Goal: Task Accomplishment & Management: Complete application form

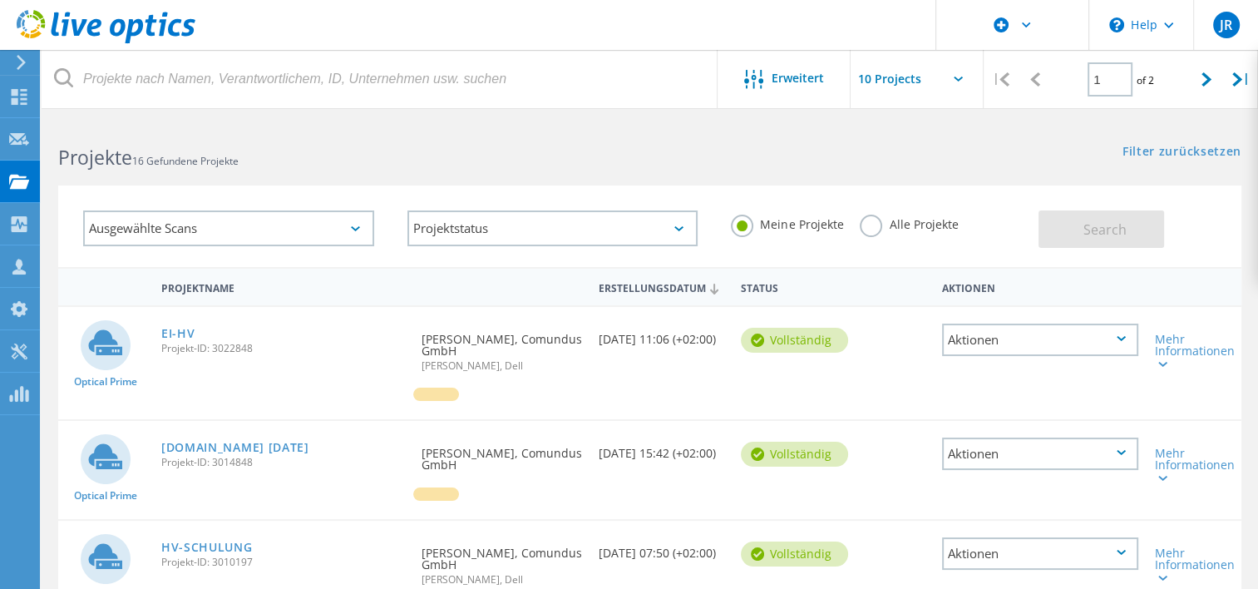
click at [24, 13] on icon at bounding box center [106, 27] width 179 height 34
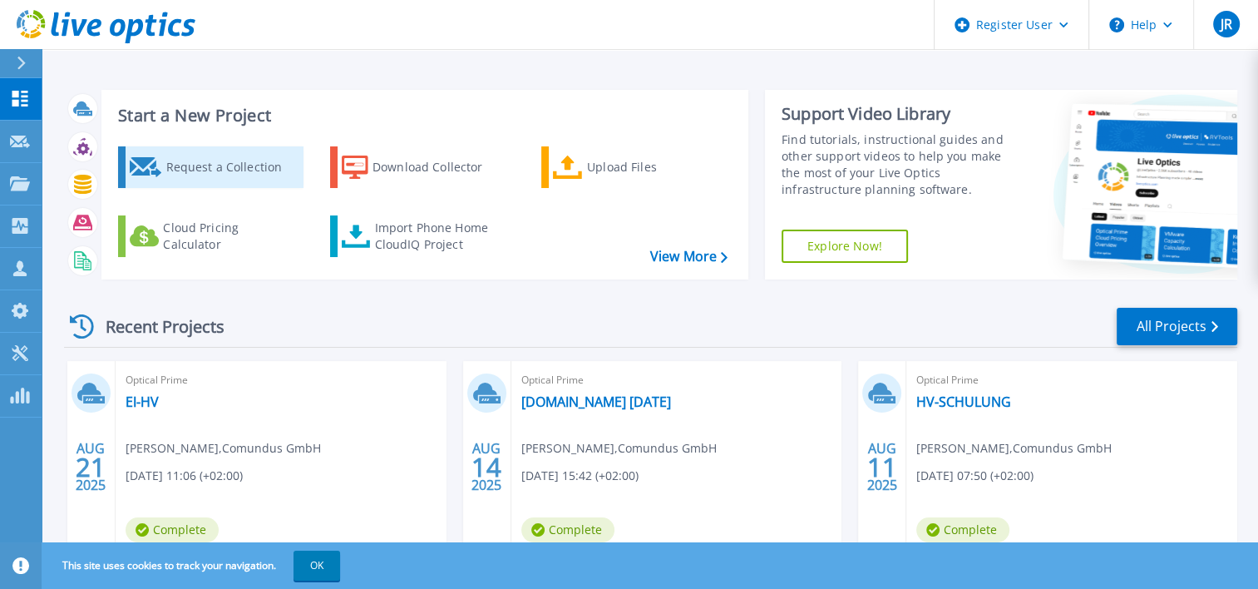
click at [212, 164] on div "Request a Collection" at bounding box center [231, 166] width 133 height 33
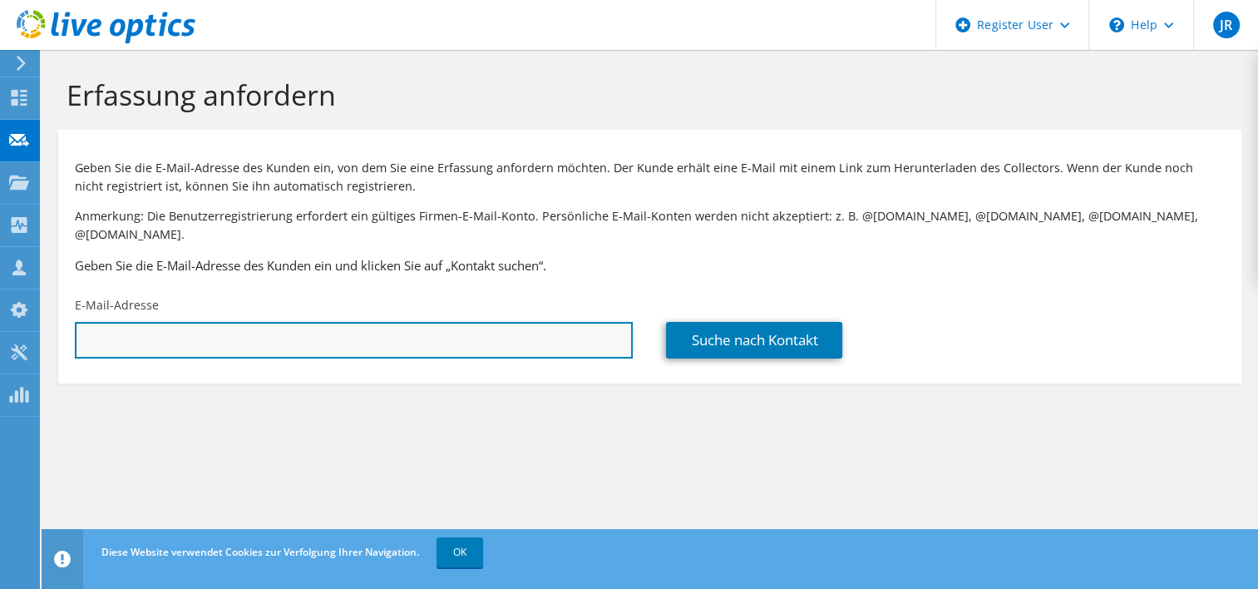
click at [156, 322] on input "text" at bounding box center [354, 340] width 558 height 37
paste input "robert.bormann@kupplungswerk-dresden.de"
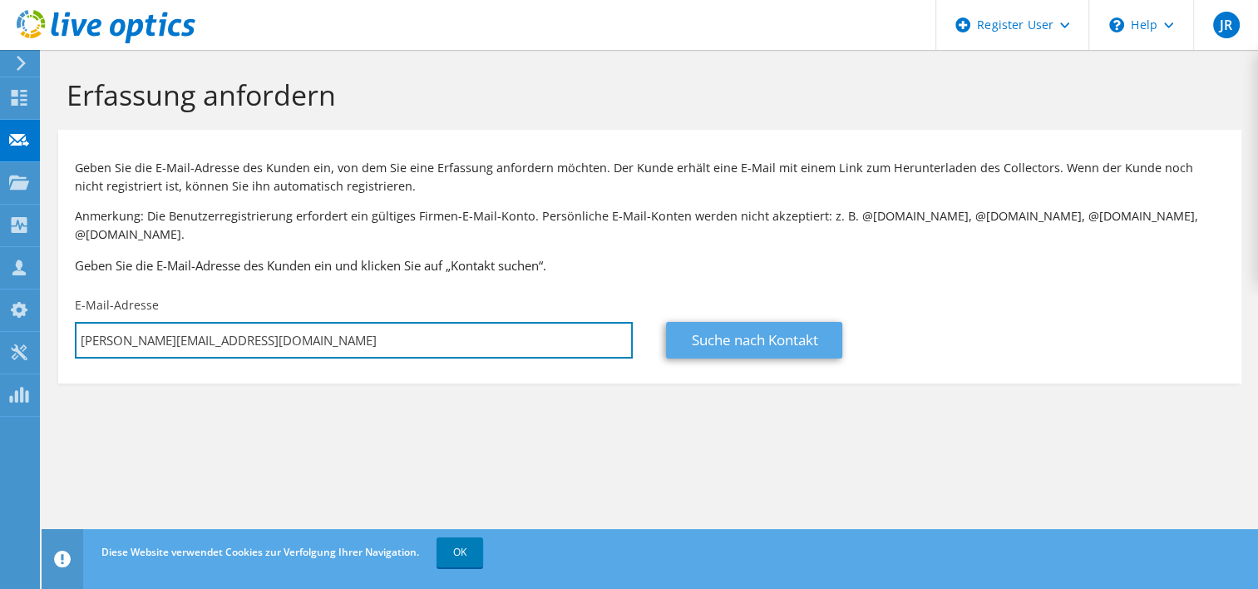
type input "robert.bormann@kupplungswerk-dresden.de"
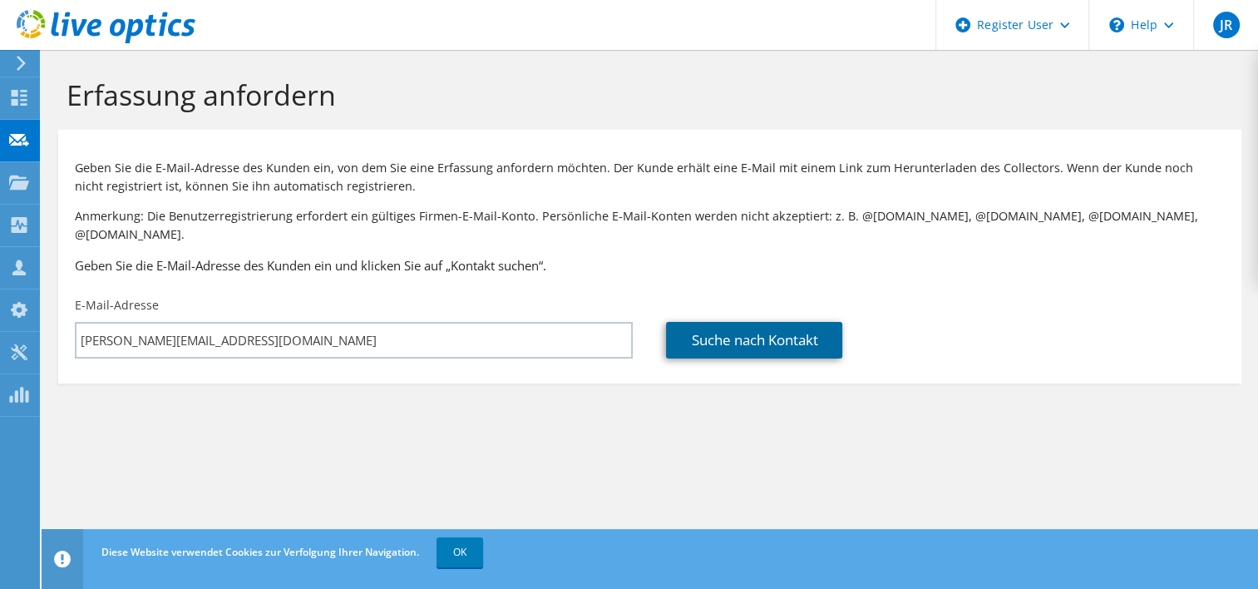
click at [722, 329] on link "Suche nach Kontakt" at bounding box center [754, 340] width 176 height 37
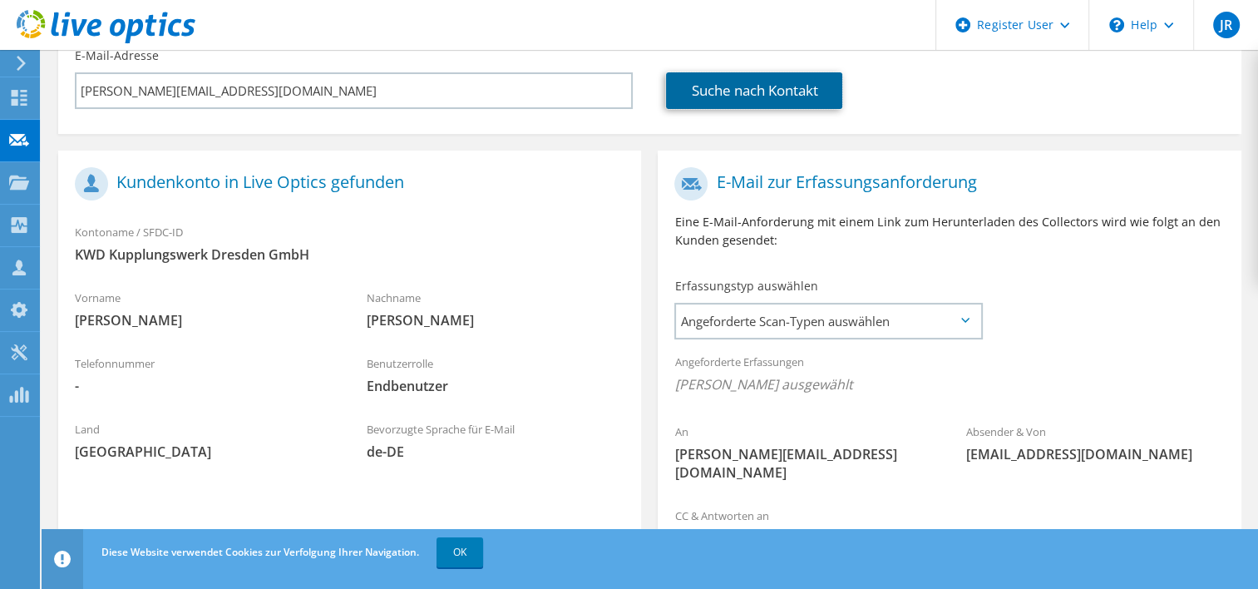
scroll to position [376, 0]
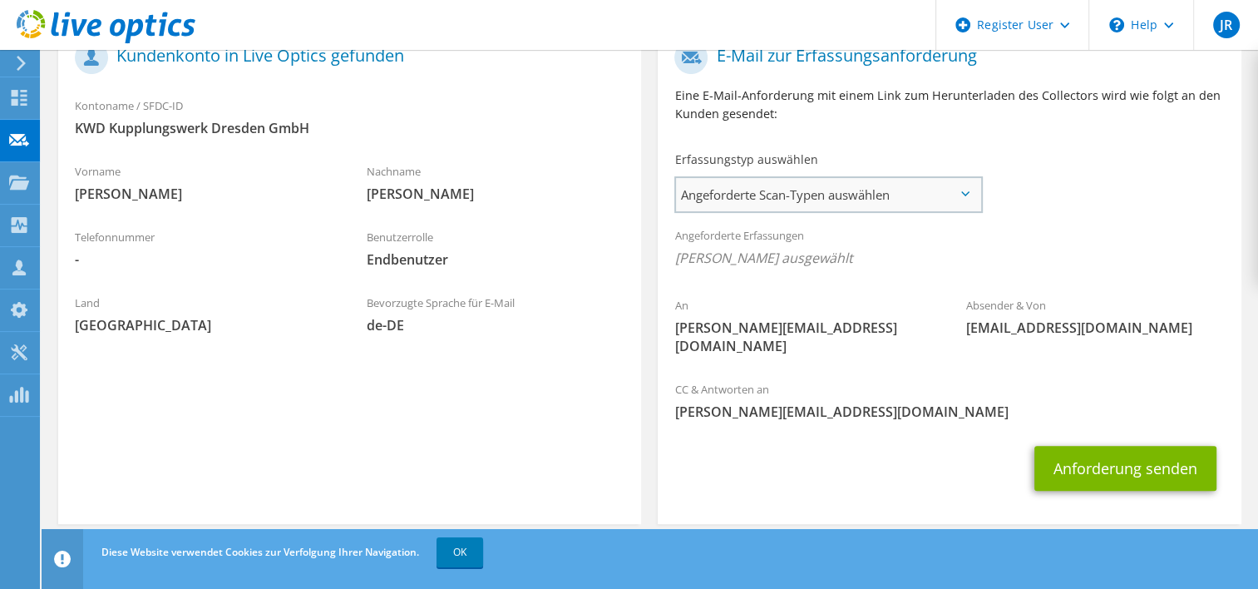
click at [801, 180] on span "Angeforderte Scan-Typen auswählen" at bounding box center [827, 194] width 303 height 33
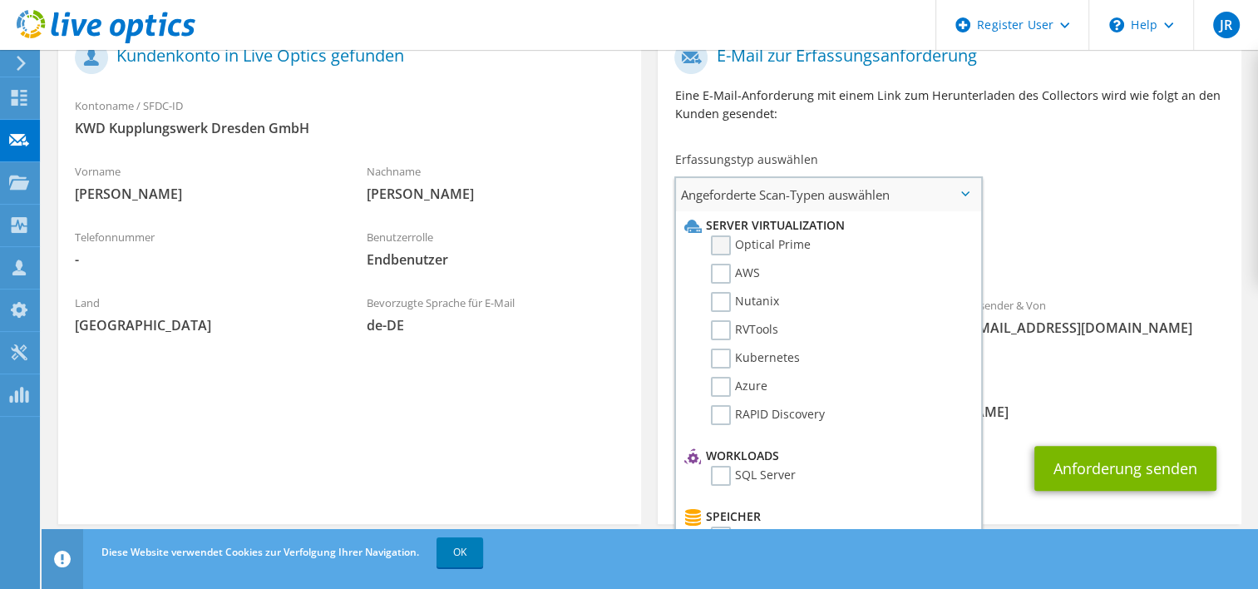
click at [724, 235] on label "Optical Prime" at bounding box center [761, 245] width 100 height 20
click at [0, 0] on input "Optical Prime" at bounding box center [0, 0] width 0 height 0
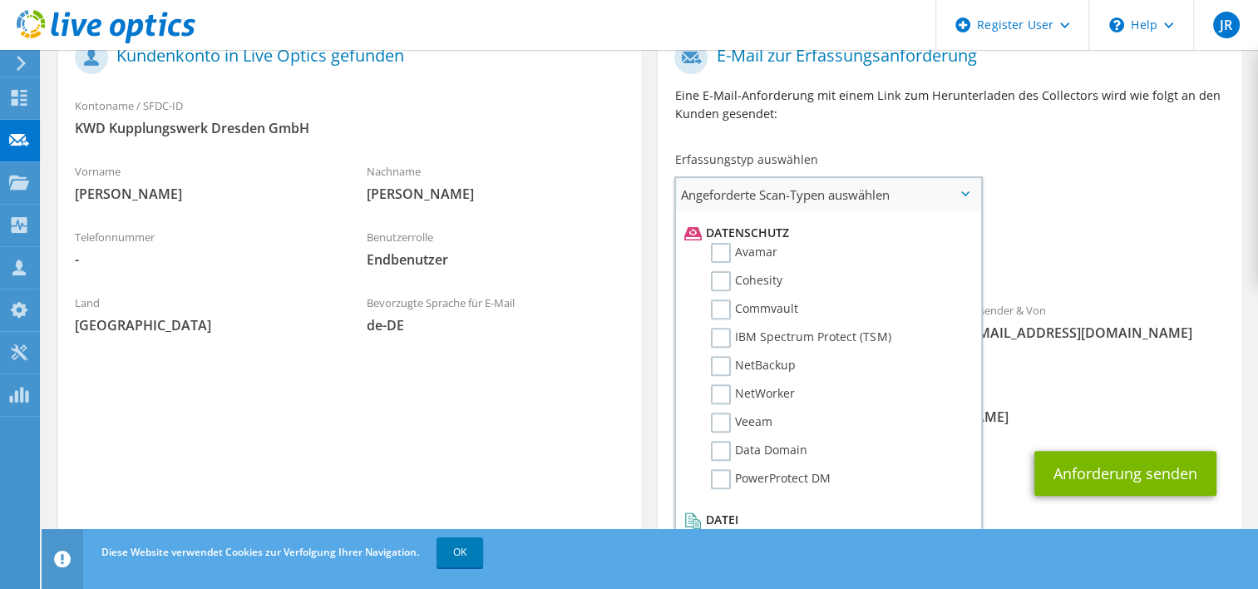
scroll to position [713, 0]
click at [1094, 451] on button "Anforderung senden" at bounding box center [1125, 473] width 182 height 45
